Goal: Entertainment & Leisure: Browse casually

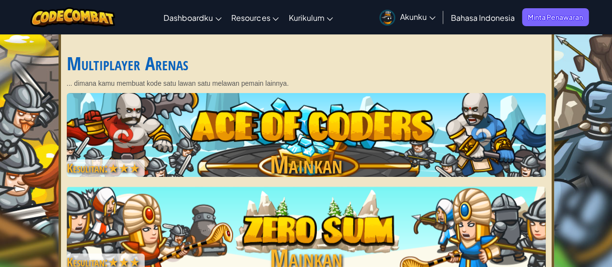
scroll to position [60, 0]
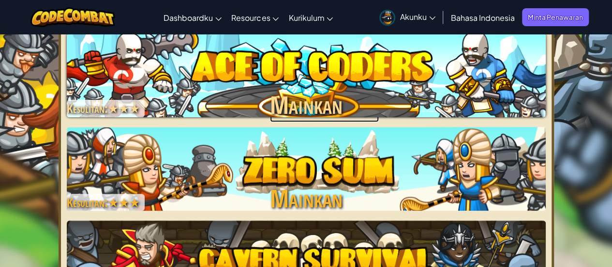
click at [306, 108] on div "Mainkan" at bounding box center [324, 105] width 109 height 34
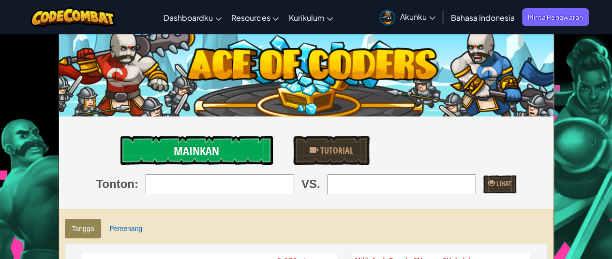
click at [245, 151] on link "Mainkan" at bounding box center [197, 150] width 153 height 29
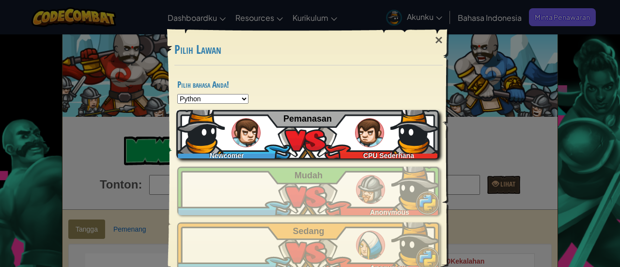
click at [332, 143] on div "Newcomer CPU Sederhana Pemanasan" at bounding box center [307, 134] width 262 height 48
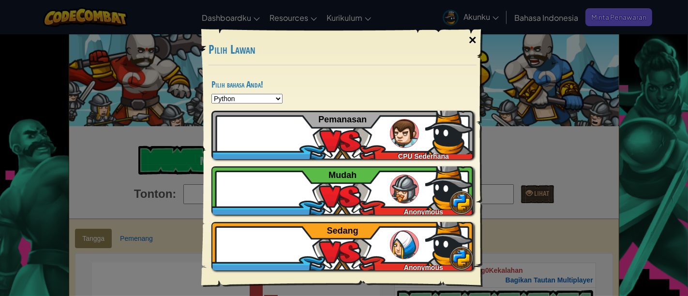
click at [471, 39] on div "×" at bounding box center [473, 40] width 22 height 28
